Goal: Information Seeking & Learning: Learn about a topic

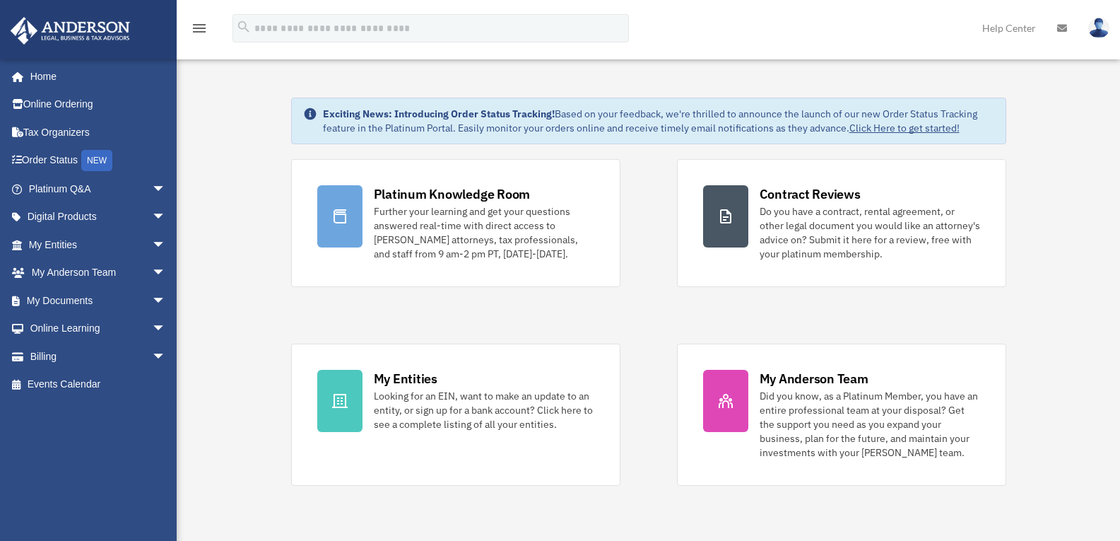
click at [919, 124] on link "Click Here to get started!" at bounding box center [905, 128] width 110 height 13
click at [902, 133] on link "Click Here to get started!" at bounding box center [905, 128] width 110 height 13
click at [47, 74] on link "Home" at bounding box center [98, 76] width 177 height 28
click at [152, 328] on span "arrow_drop_down" at bounding box center [166, 329] width 28 height 29
click at [105, 383] on link "Video Training" at bounding box center [104, 384] width 168 height 28
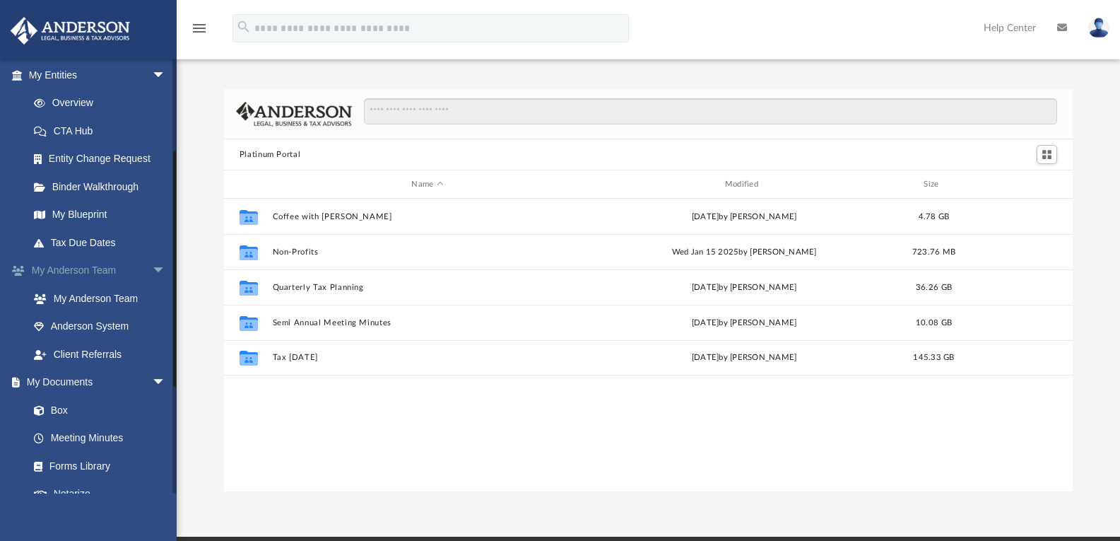
scroll to position [175, 0]
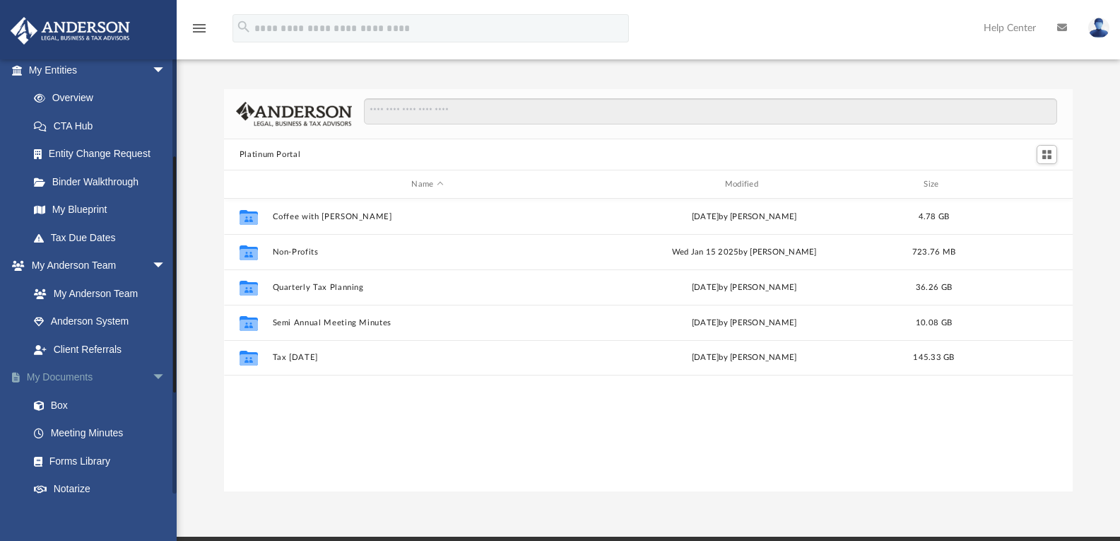
click at [152, 375] on span "arrow_drop_down" at bounding box center [166, 377] width 28 height 29
click at [84, 429] on link "Courses" at bounding box center [104, 433] width 168 height 28
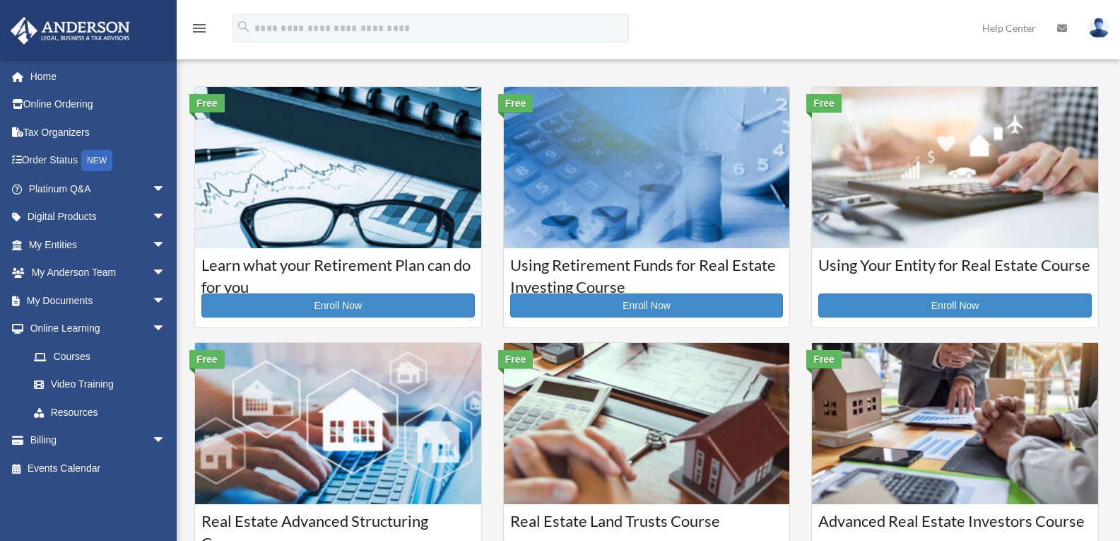
click at [958, 184] on img at bounding box center [955, 167] width 286 height 161
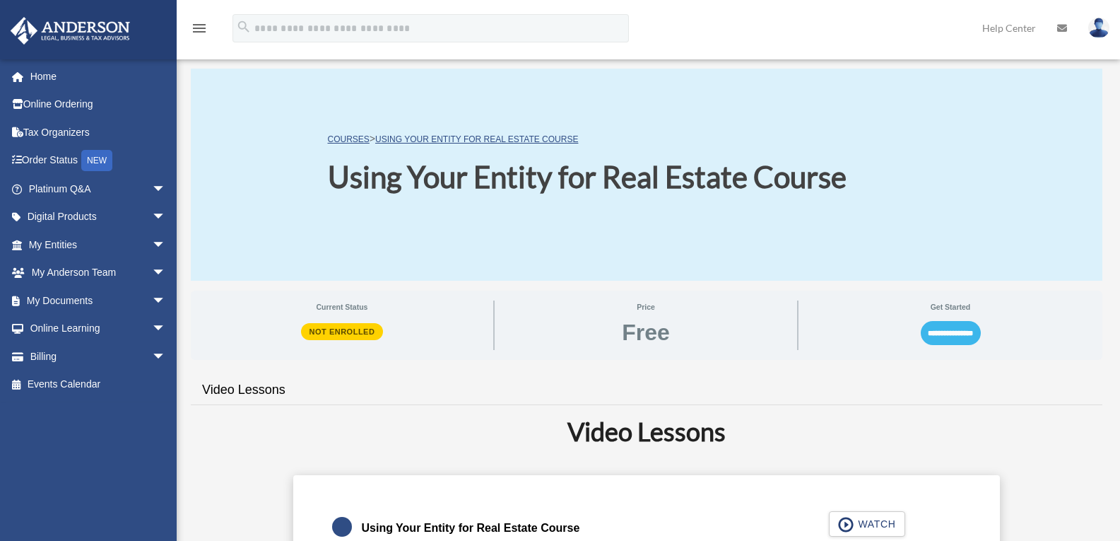
click at [968, 327] on input "**********" at bounding box center [951, 333] width 60 height 24
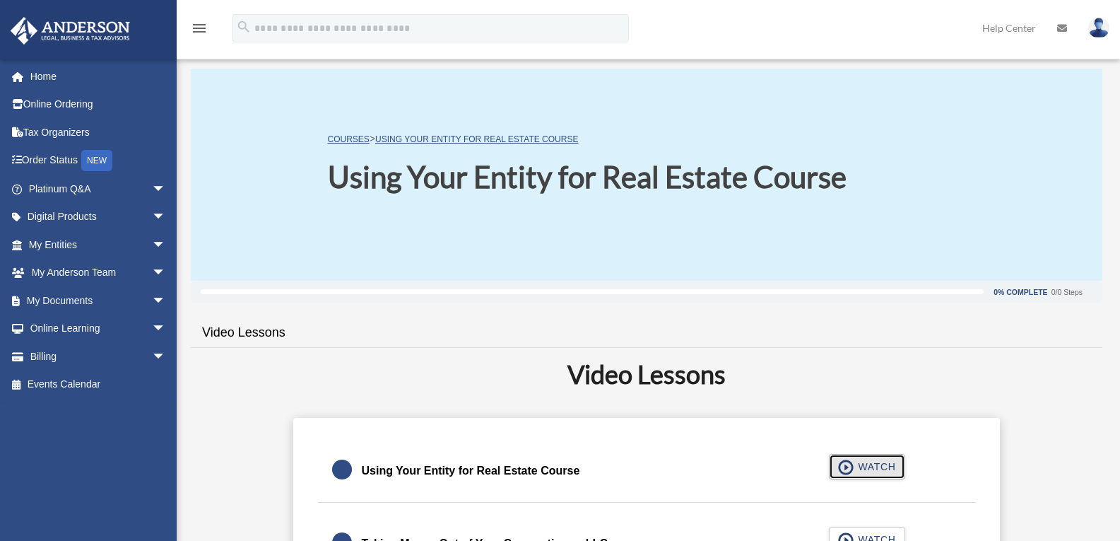
click at [882, 464] on span "WATCH" at bounding box center [875, 466] width 42 height 14
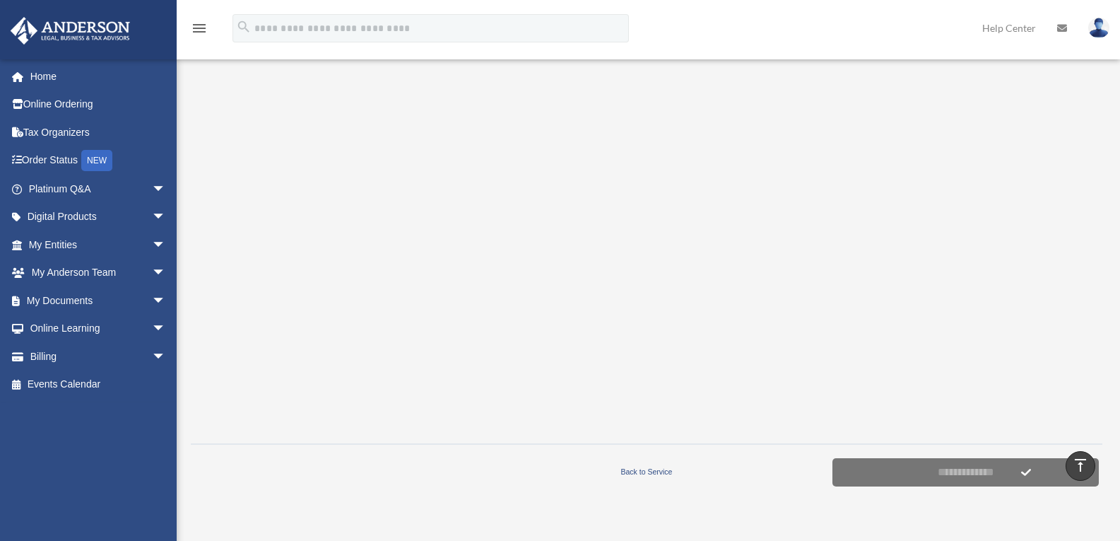
scroll to position [242, 0]
